Goal: Obtain resource: Download file/media

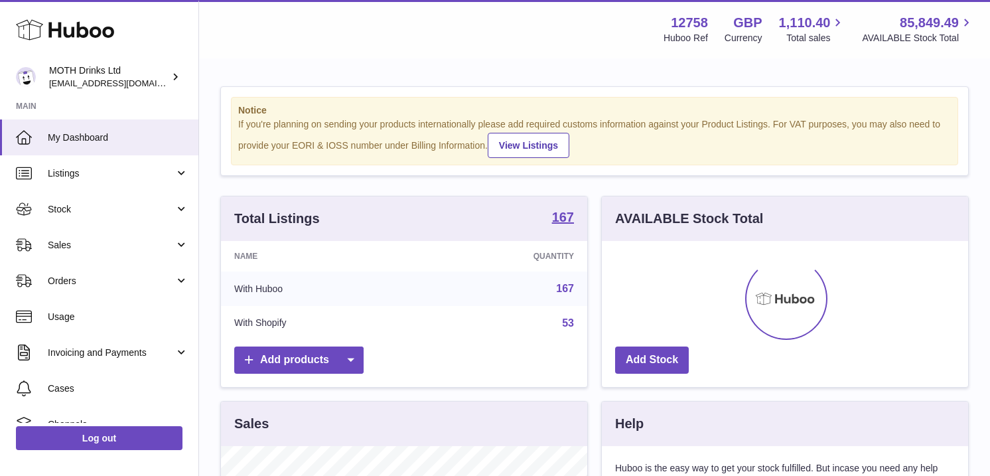
scroll to position [207, 366]
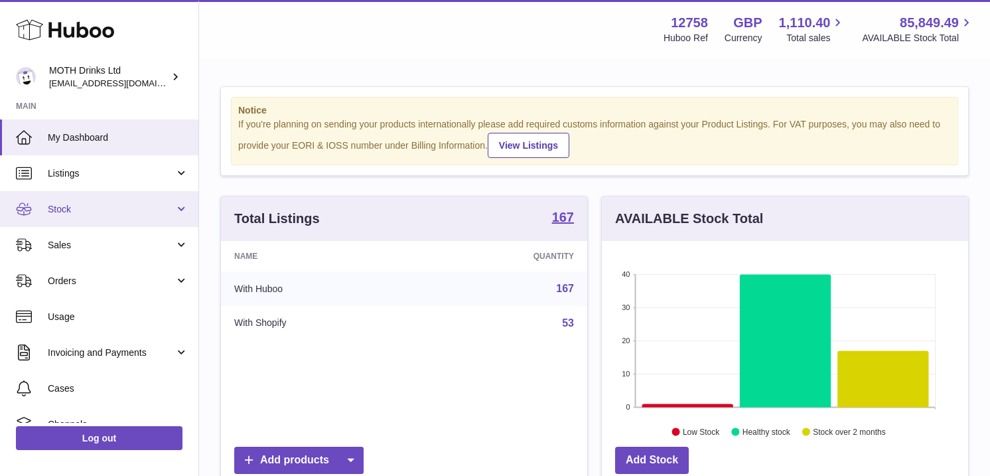
click at [149, 223] on link "Stock" at bounding box center [99, 209] width 198 height 36
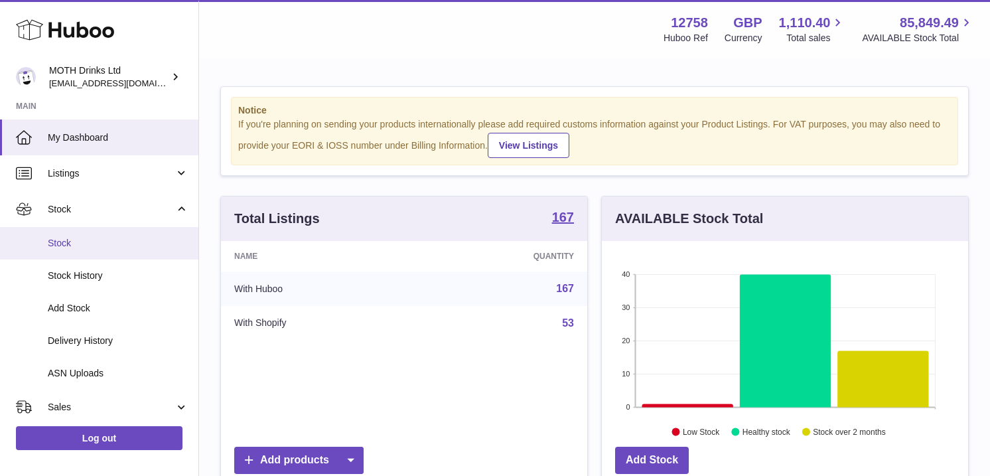
click at [142, 251] on link "Stock" at bounding box center [99, 243] width 198 height 33
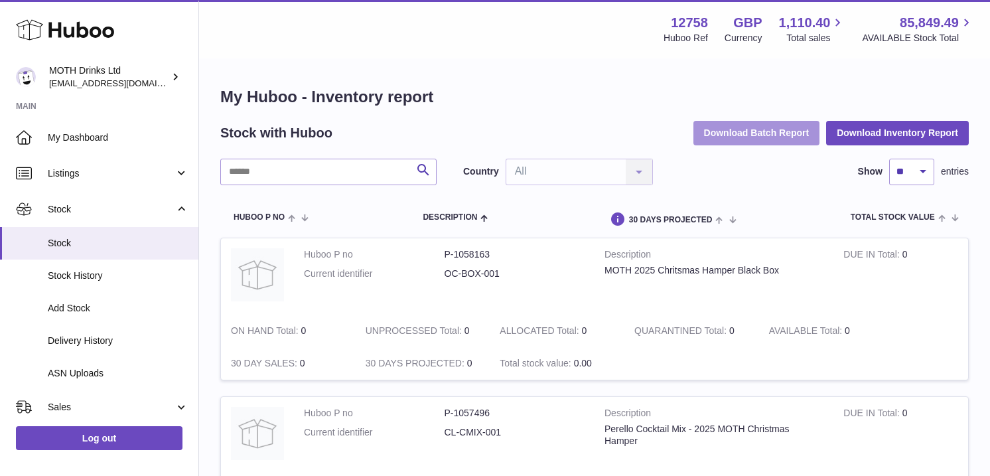
click at [721, 130] on button "Download Batch Report" at bounding box center [756, 133] width 127 height 24
